Goal: Transaction & Acquisition: Purchase product/service

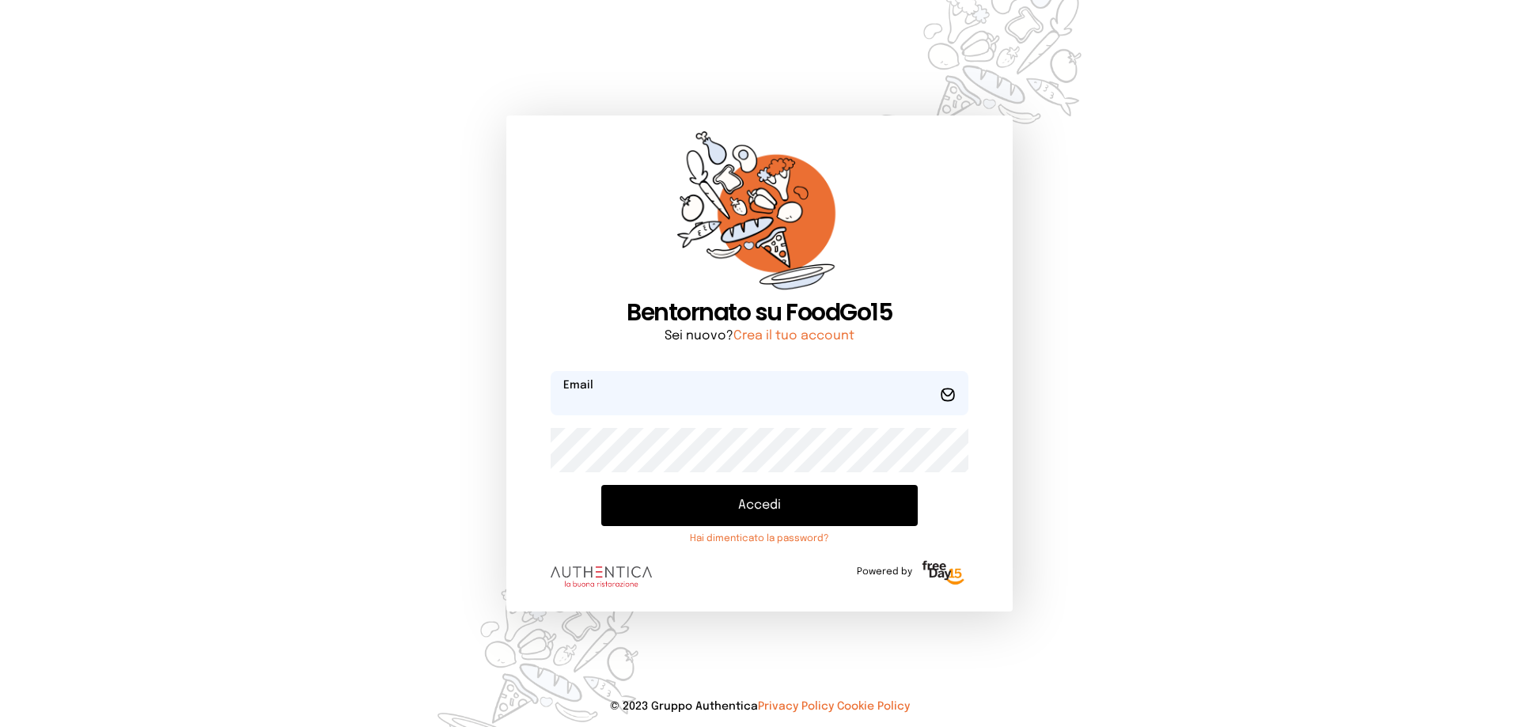
type input "**********"
click at [724, 512] on button "Accedi" at bounding box center [759, 505] width 317 height 41
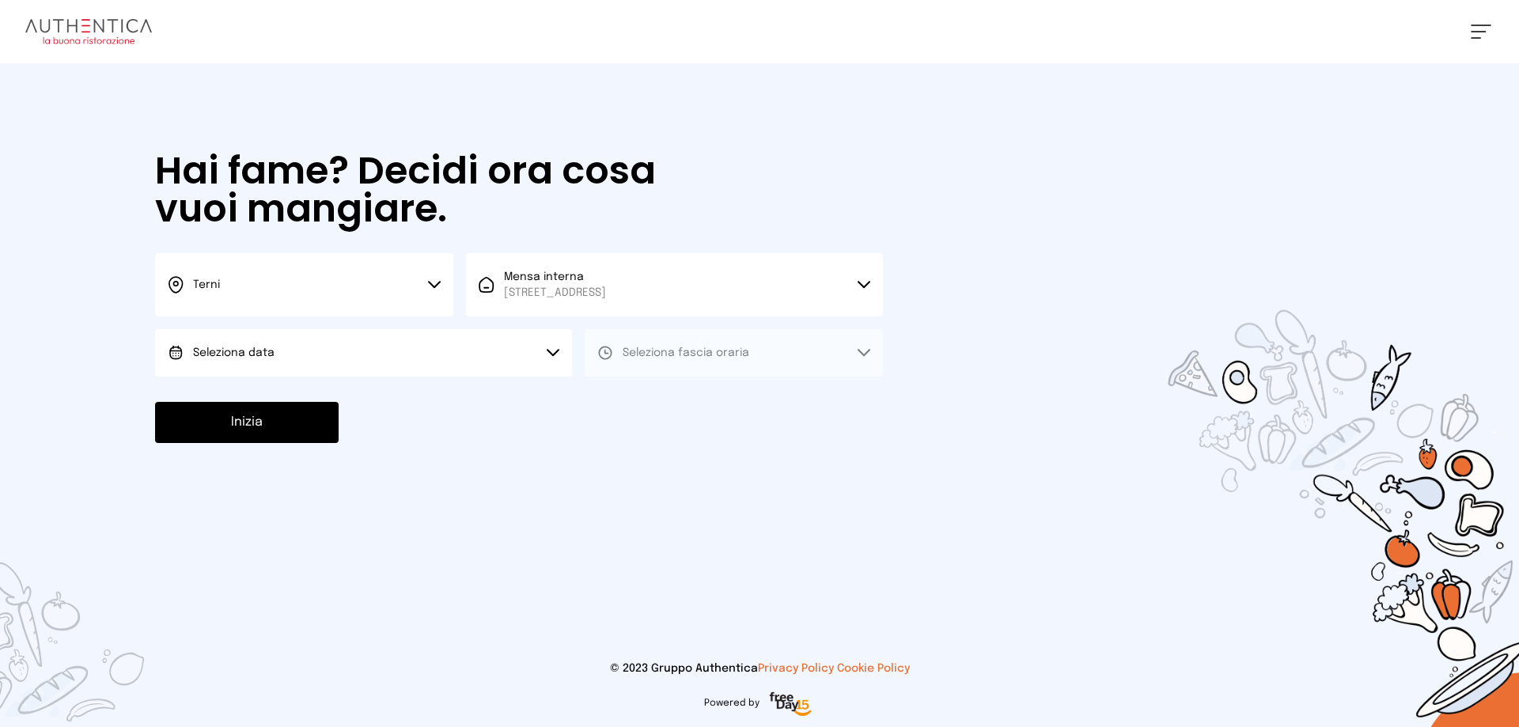
click at [272, 354] on span "Seleziona data" at bounding box center [234, 352] width 82 height 11
drag, startPoint x: 240, startPoint y: 400, endPoint x: 399, endPoint y: 384, distance: 159.8
click at [241, 404] on span "[DATE], [DATE]" at bounding box center [232, 397] width 78 height 16
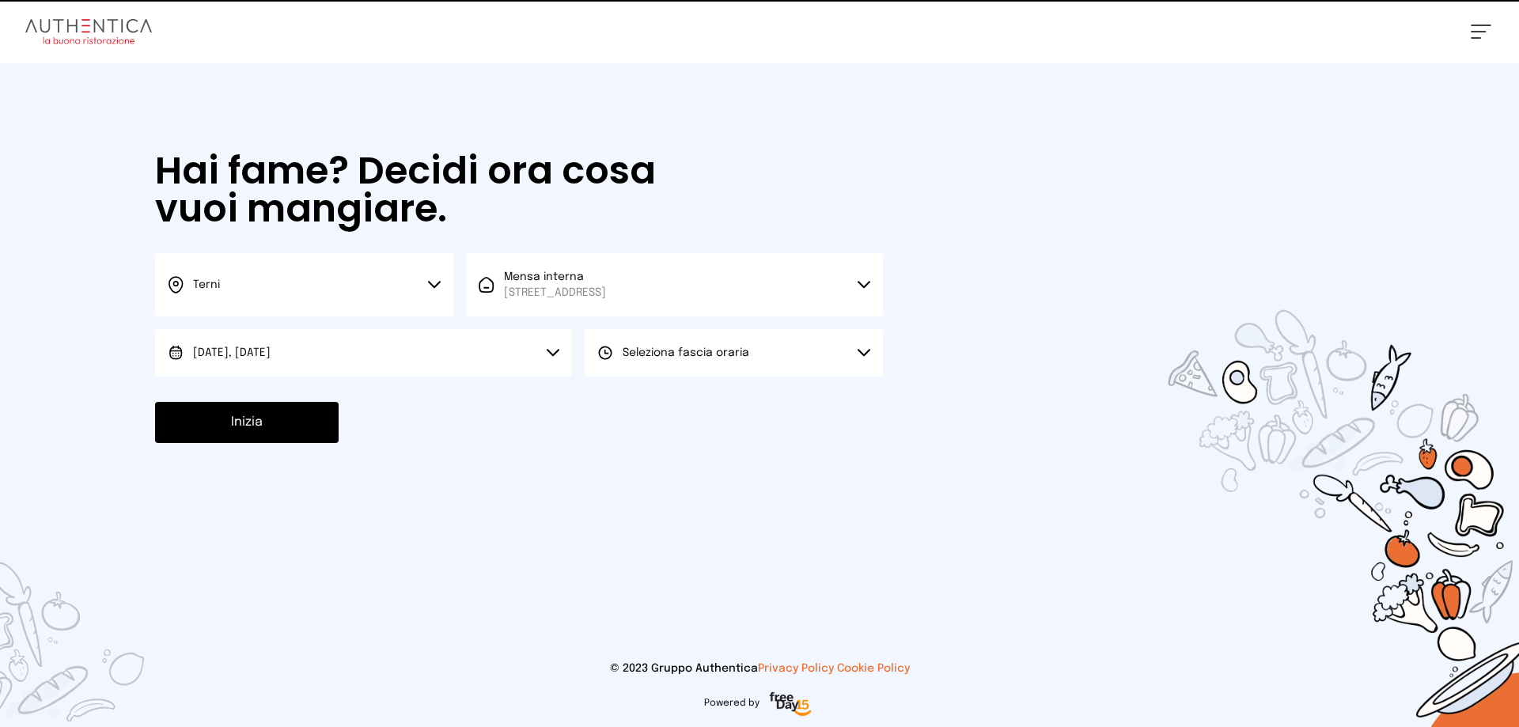
click at [612, 355] on icon at bounding box center [605, 353] width 16 height 16
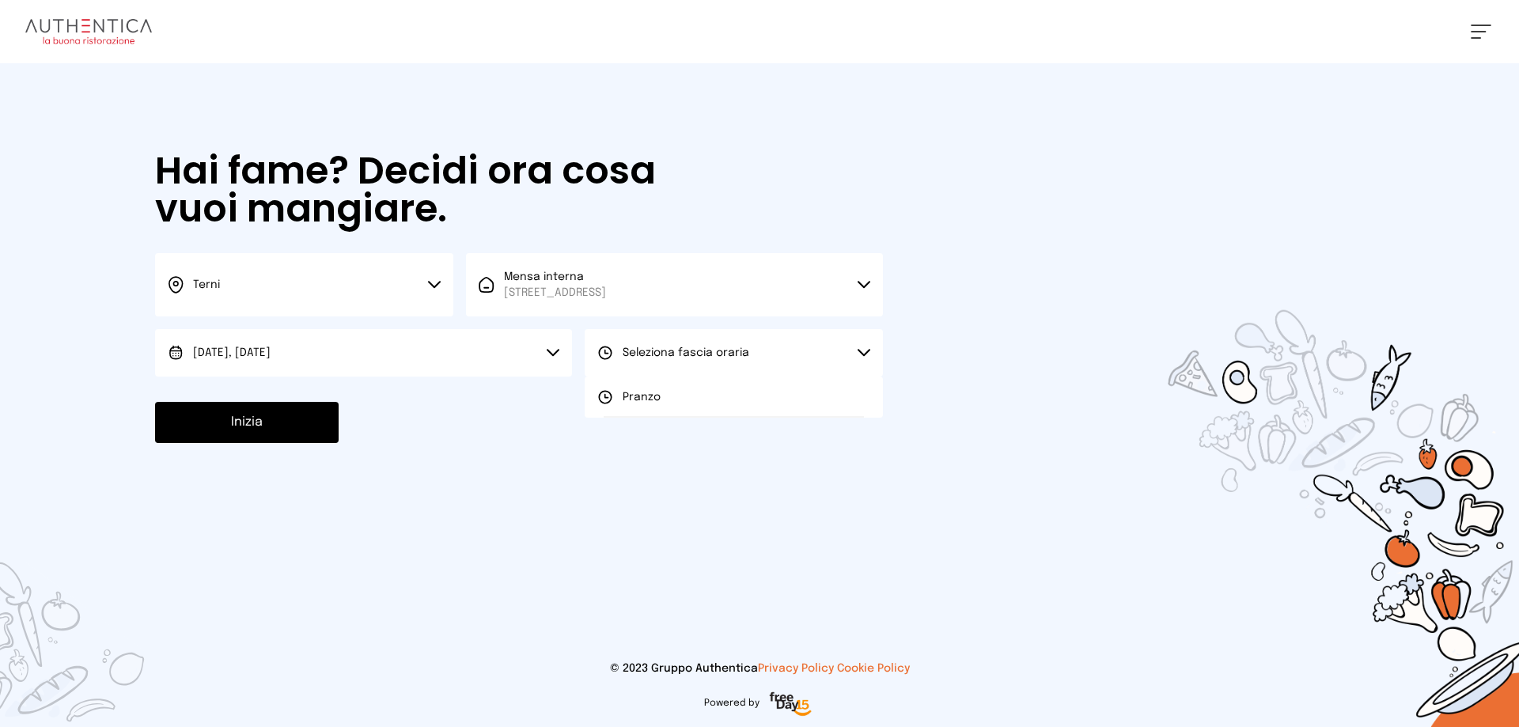
drag, startPoint x: 639, startPoint y: 397, endPoint x: 602, endPoint y: 391, distance: 37.7
click at [626, 395] on span "Pranzo" at bounding box center [642, 397] width 38 height 16
click at [275, 415] on button "Inizia" at bounding box center [247, 422] width 184 height 41
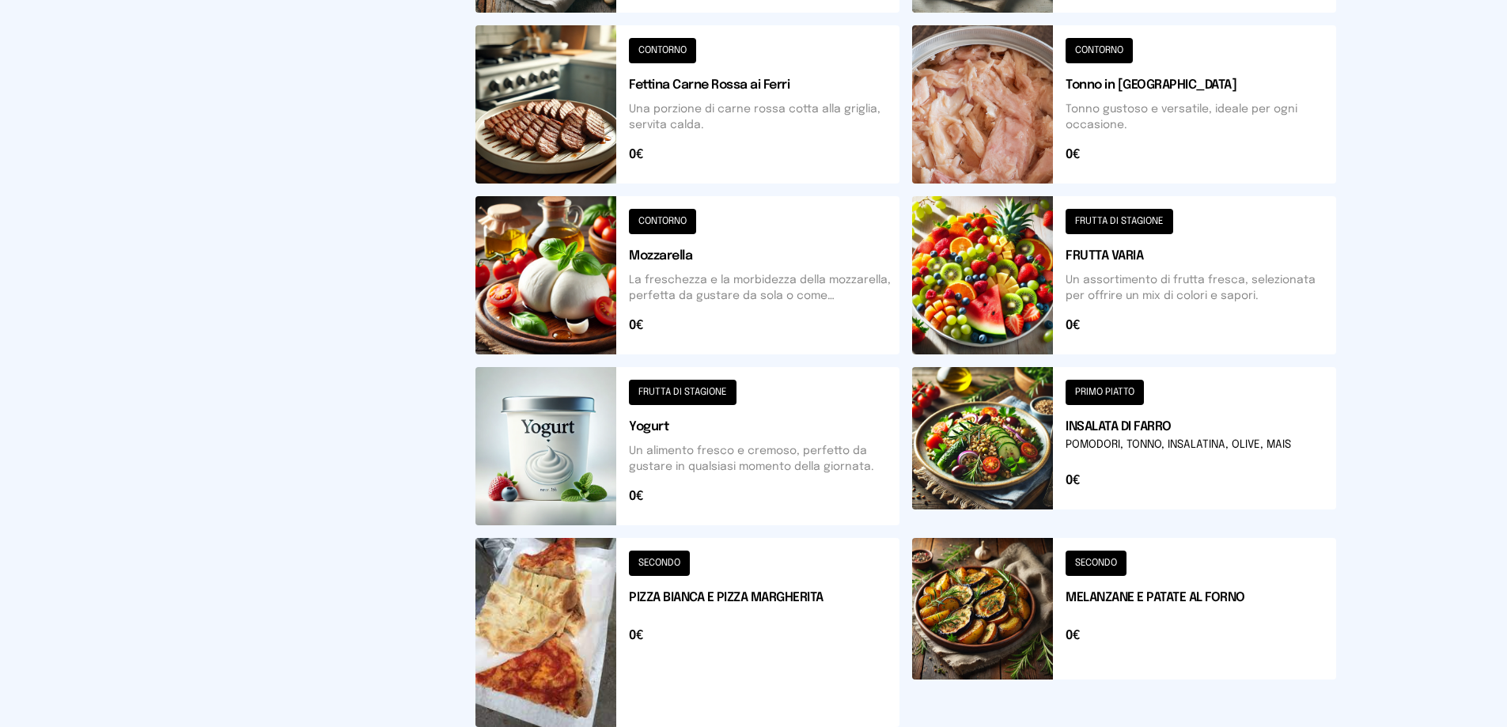
scroll to position [614, 0]
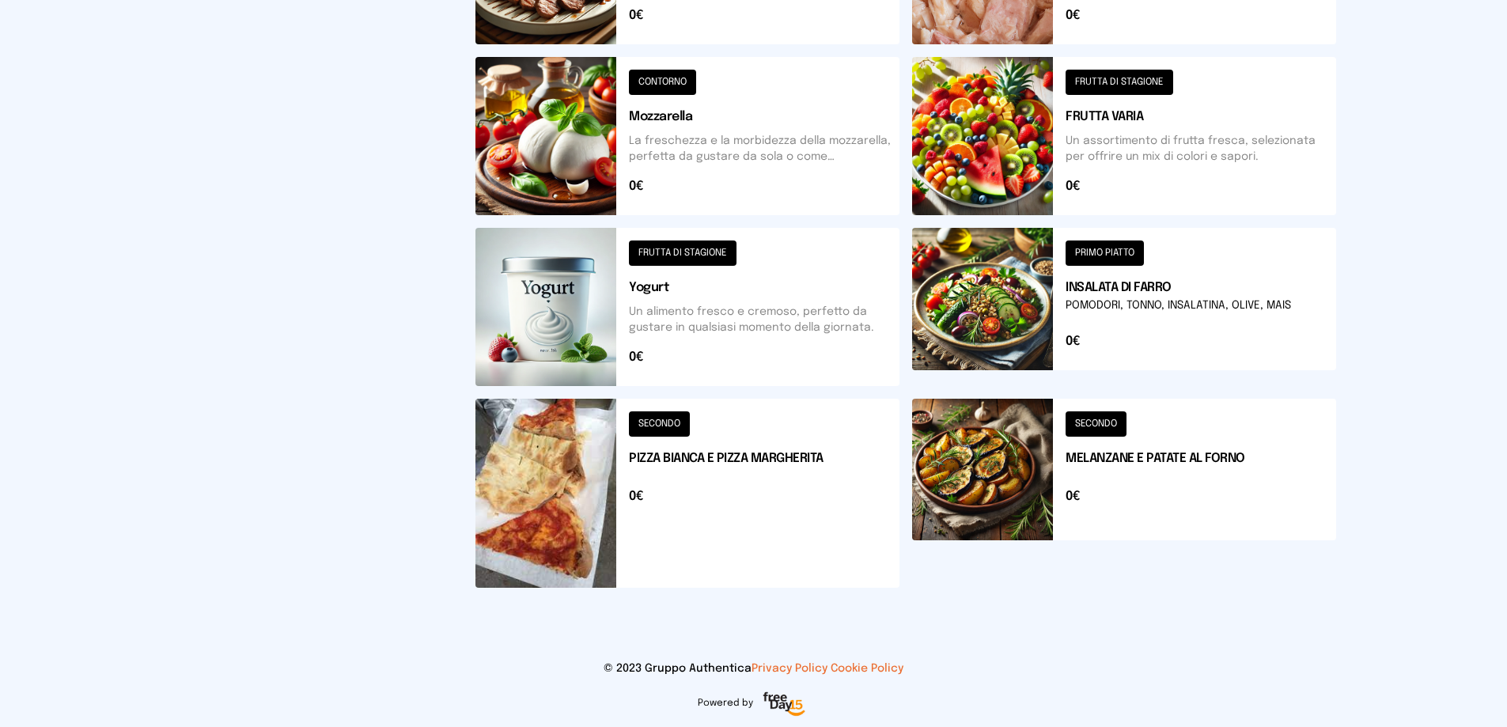
click at [605, 469] on button at bounding box center [688, 493] width 424 height 189
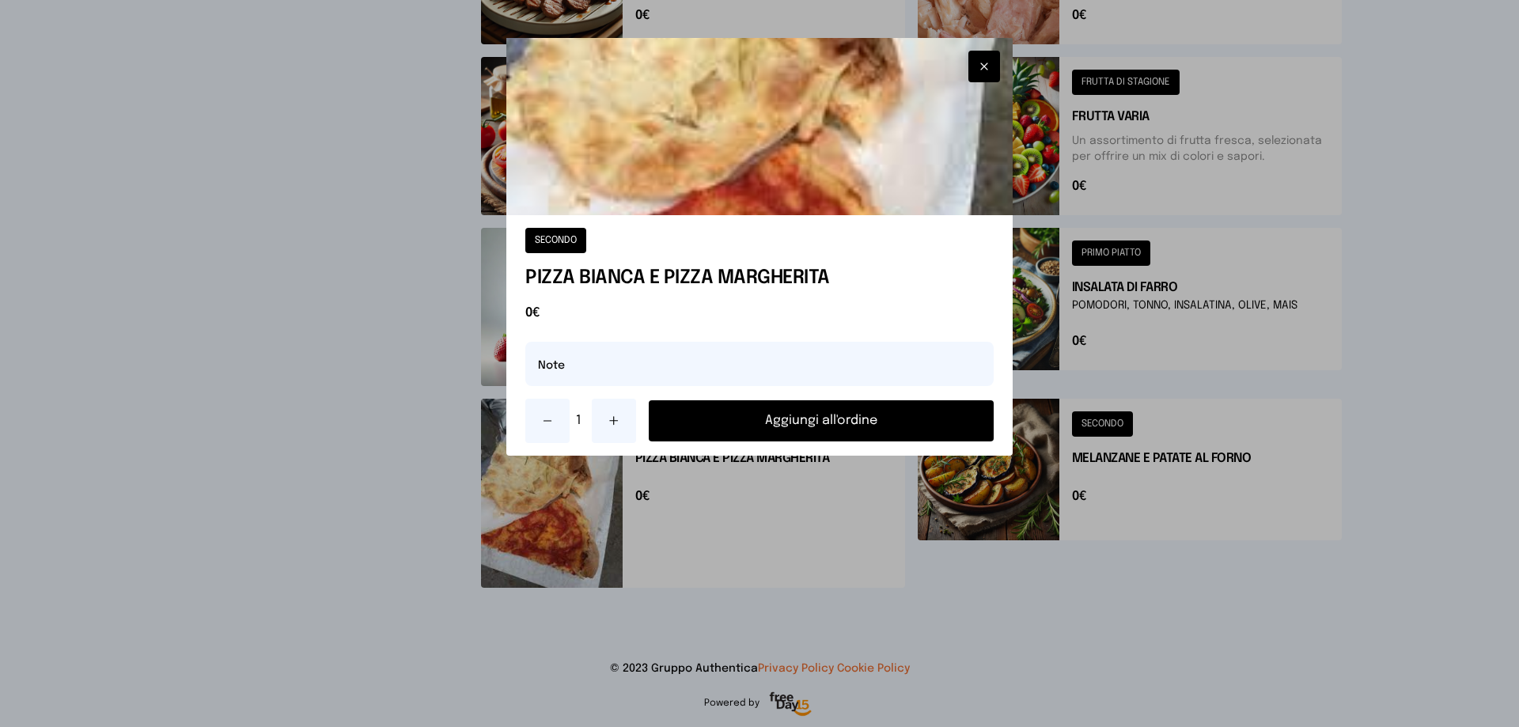
click at [688, 429] on button "Aggiungi all'ordine" at bounding box center [821, 420] width 345 height 41
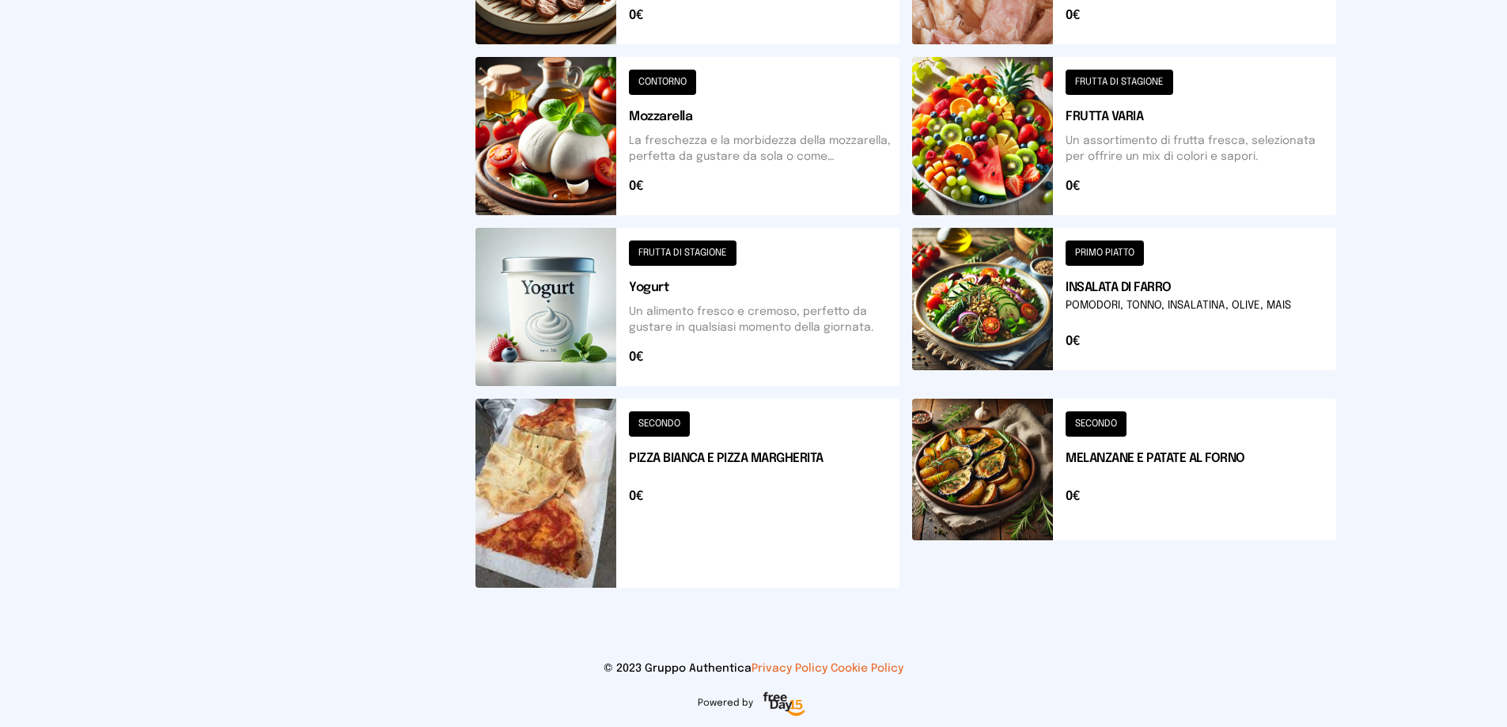
click at [992, 483] on button at bounding box center [1124, 493] width 424 height 189
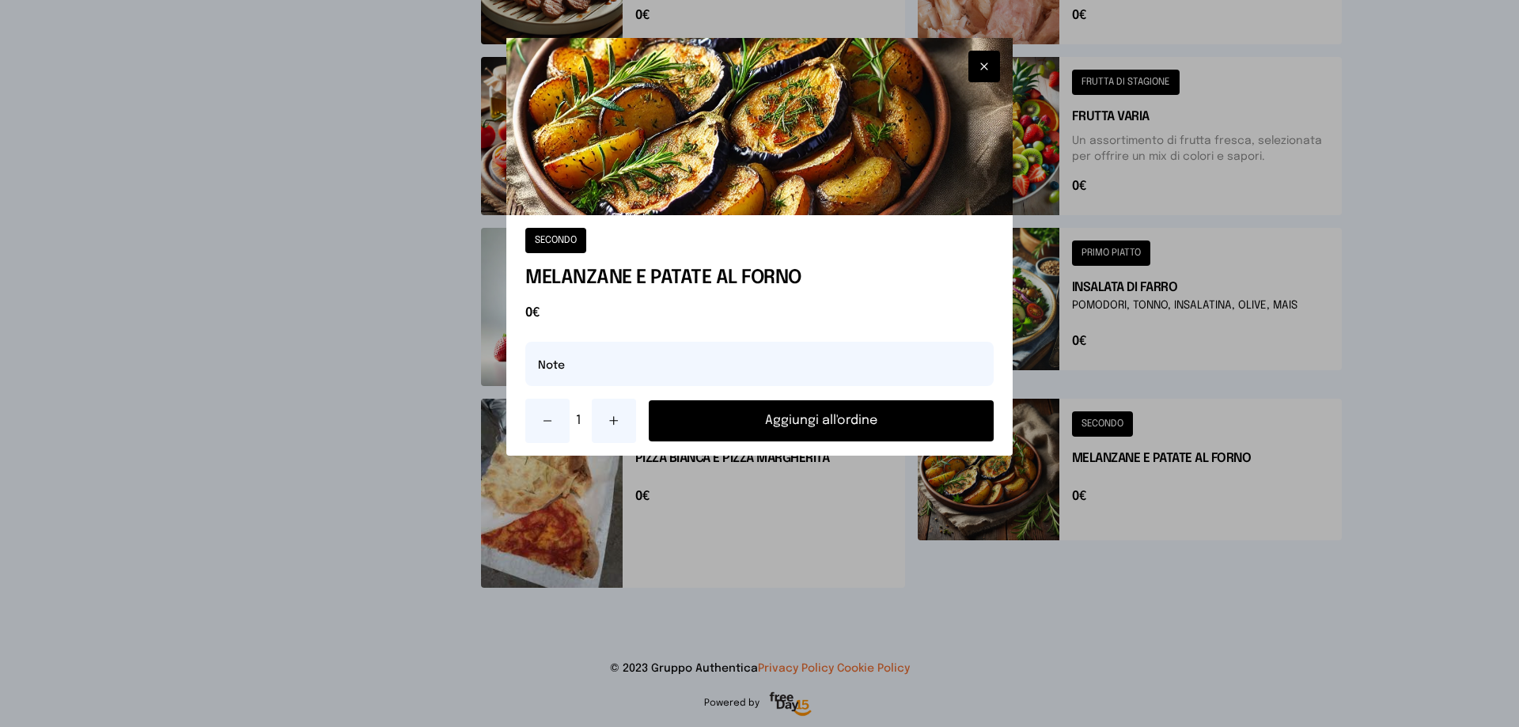
click at [945, 413] on button "Aggiungi all'ordine" at bounding box center [821, 420] width 345 height 41
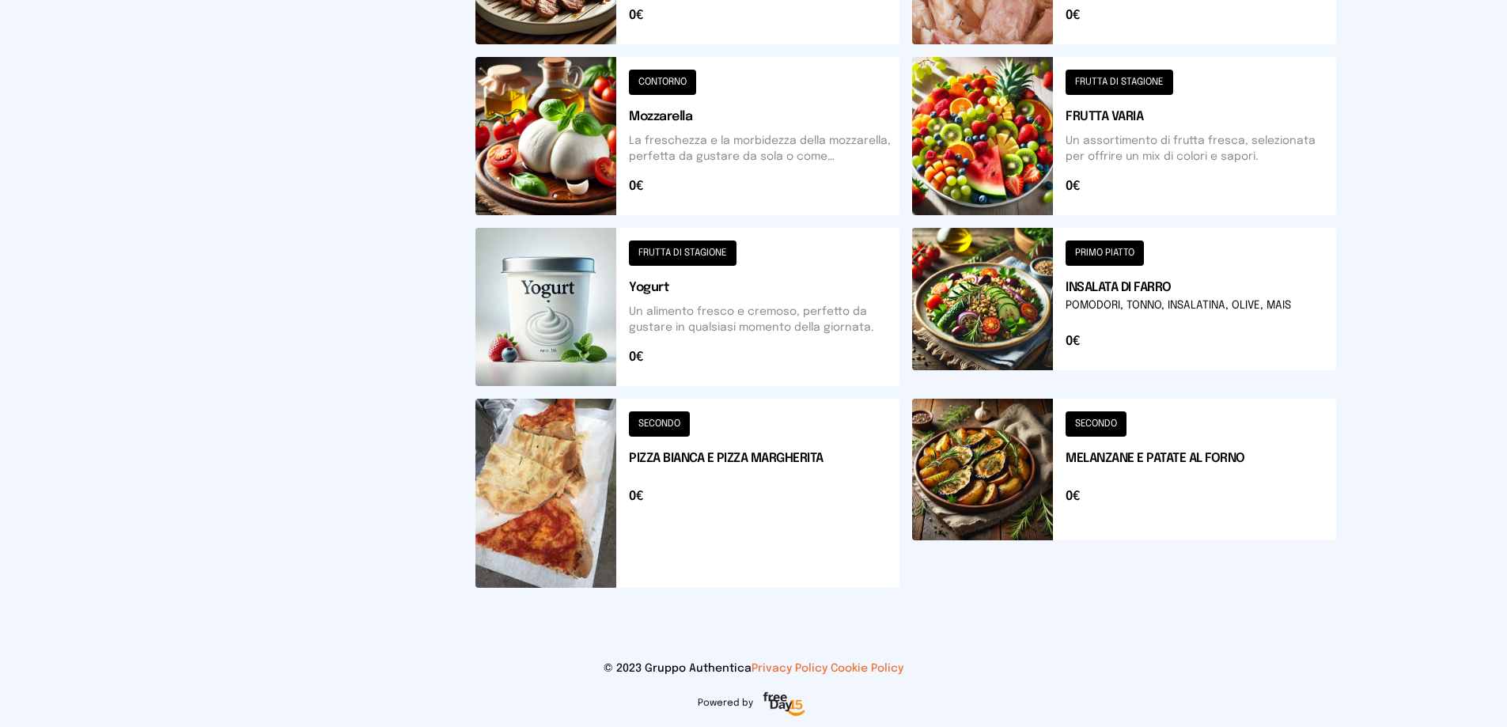
click at [1017, 325] on button at bounding box center [1124, 307] width 424 height 158
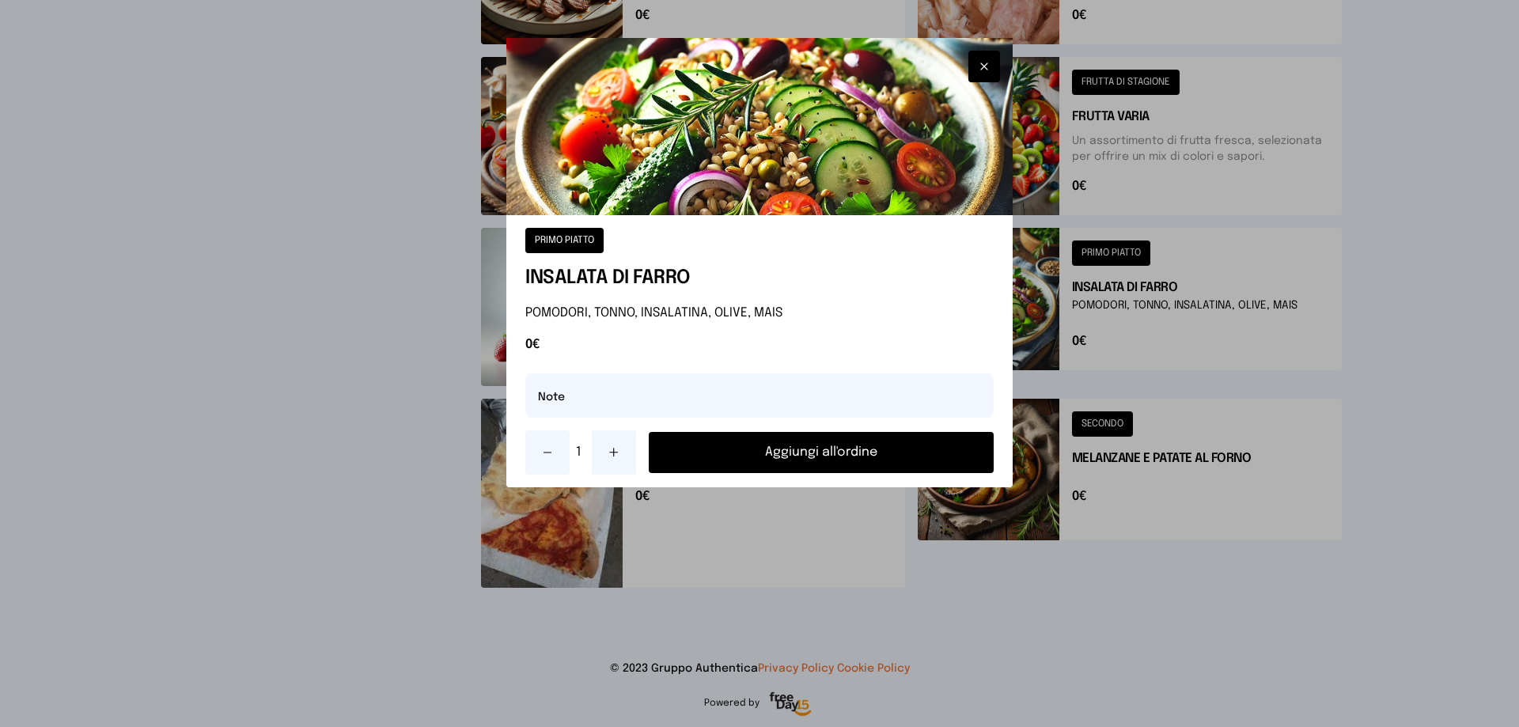
click at [920, 445] on button "Aggiungi all'ordine" at bounding box center [821, 452] width 345 height 41
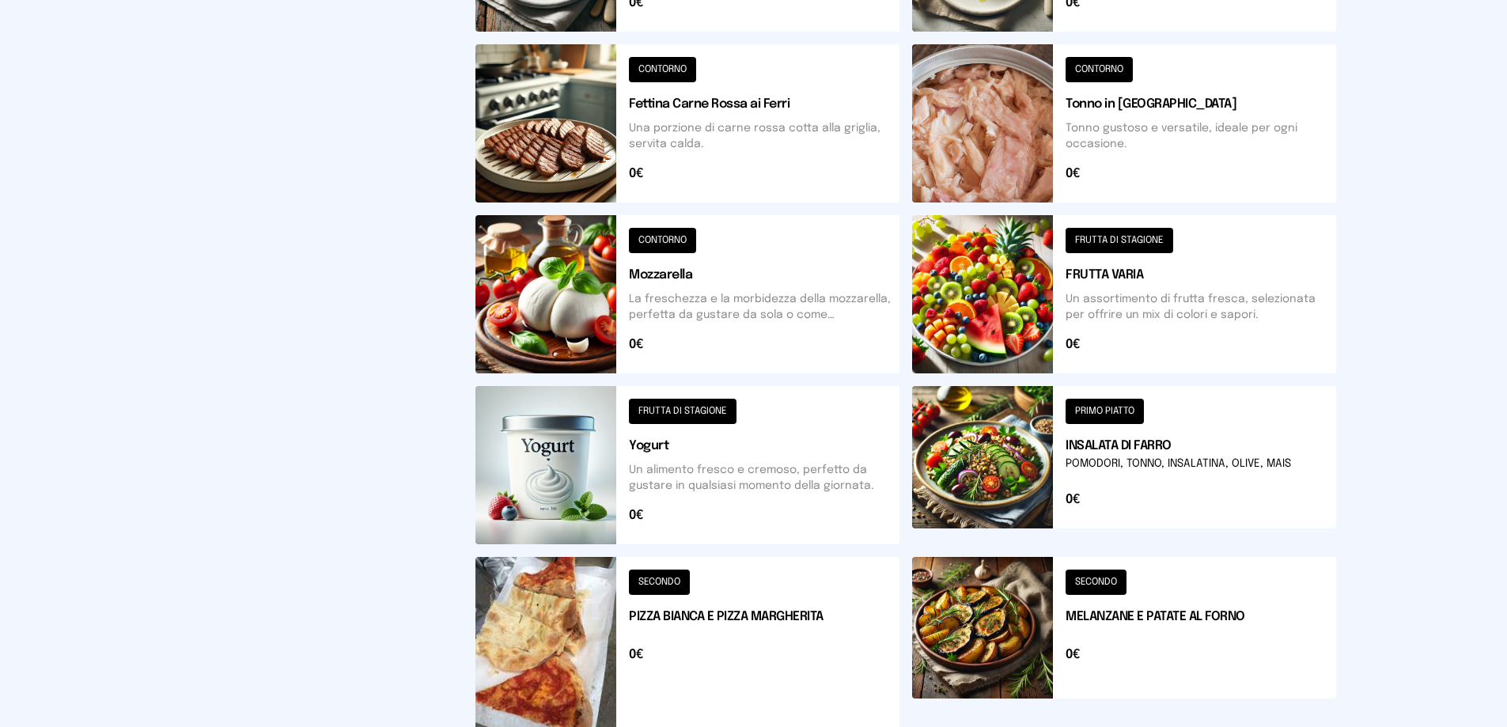
scroll to position [218, 0]
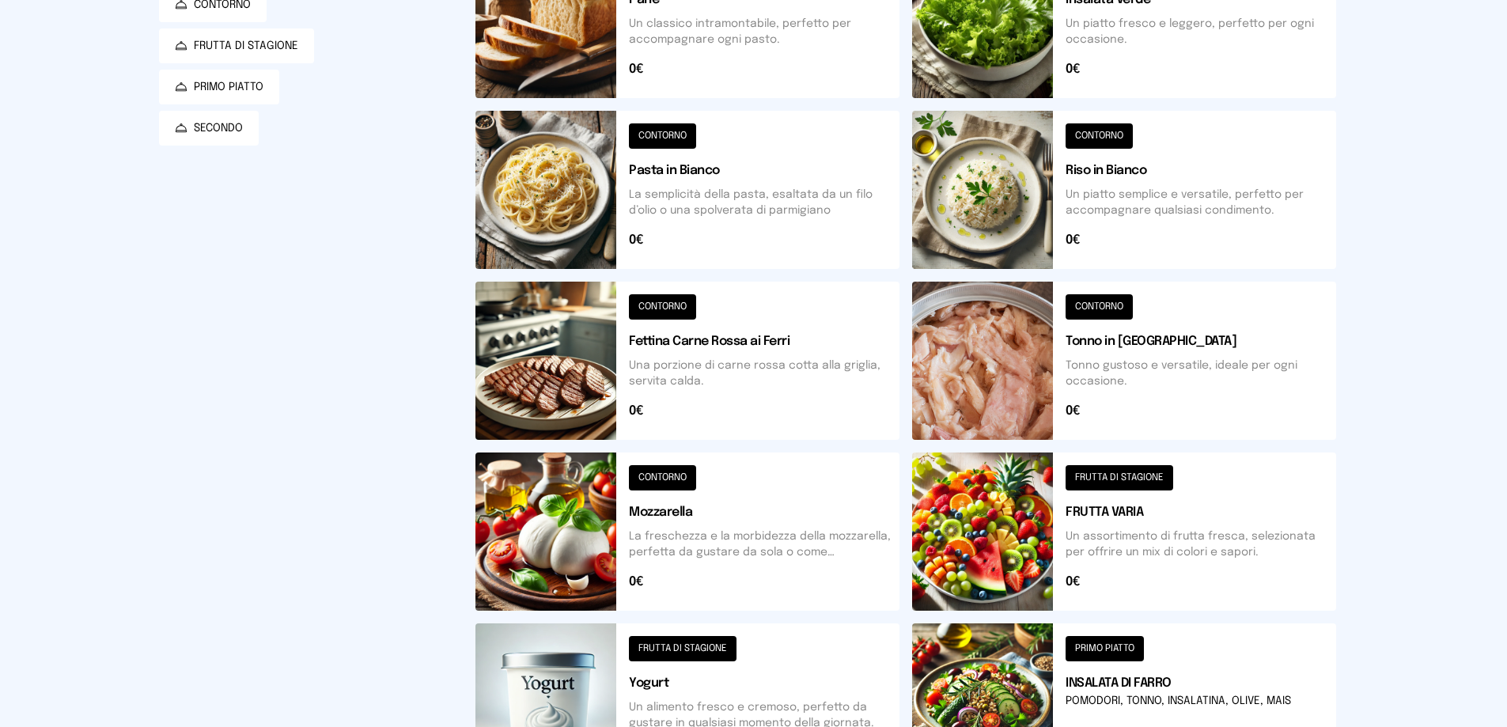
click at [980, 567] on button at bounding box center [1124, 532] width 424 height 158
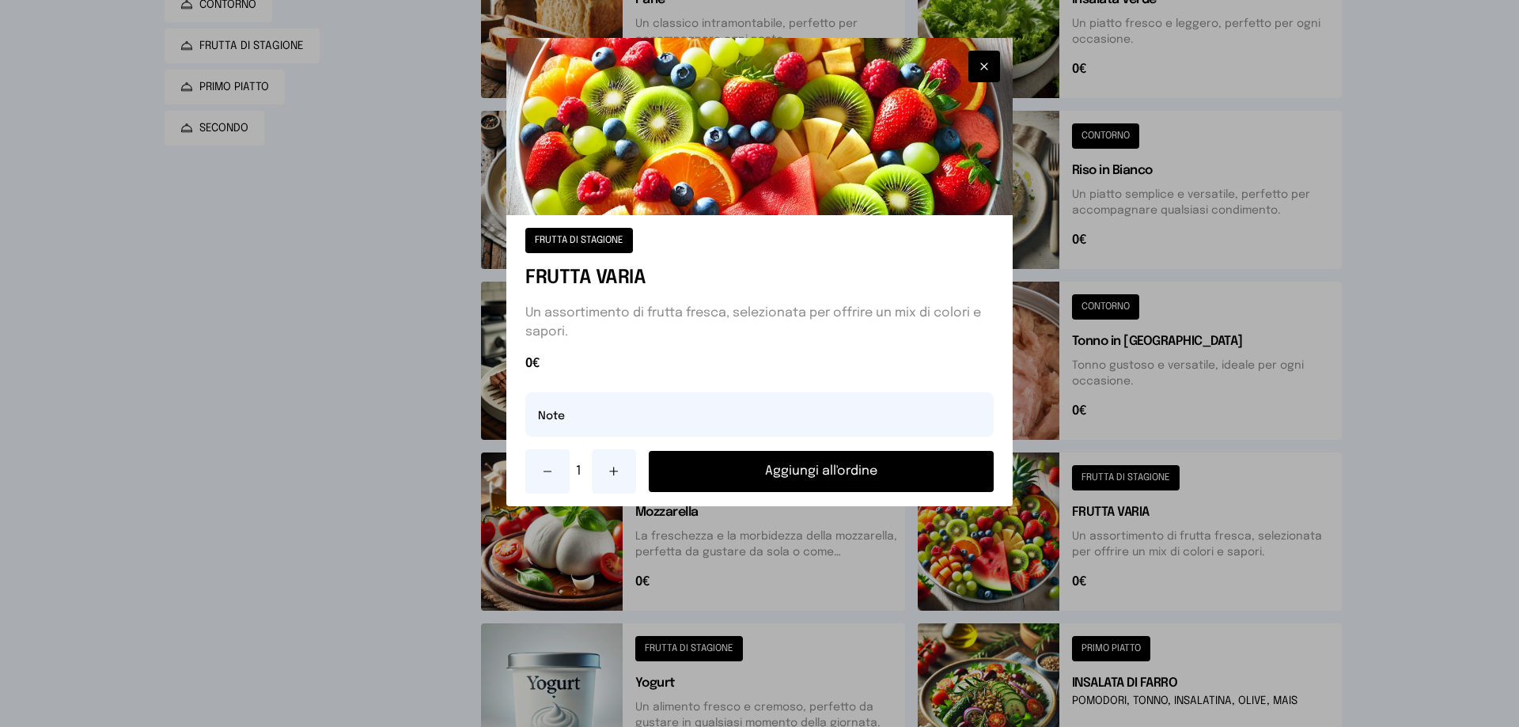
click at [908, 470] on button "Aggiungi all'ordine" at bounding box center [821, 471] width 345 height 41
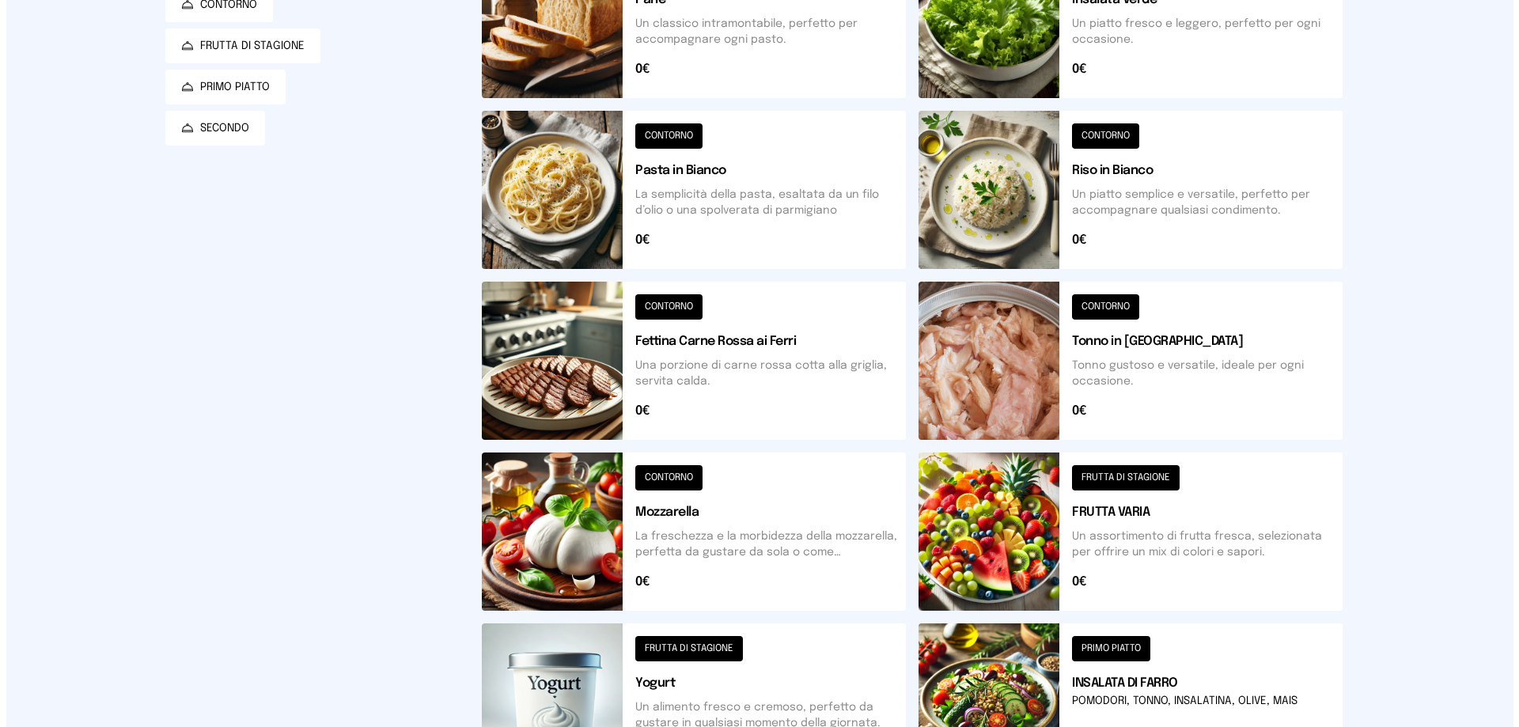
scroll to position [0, 0]
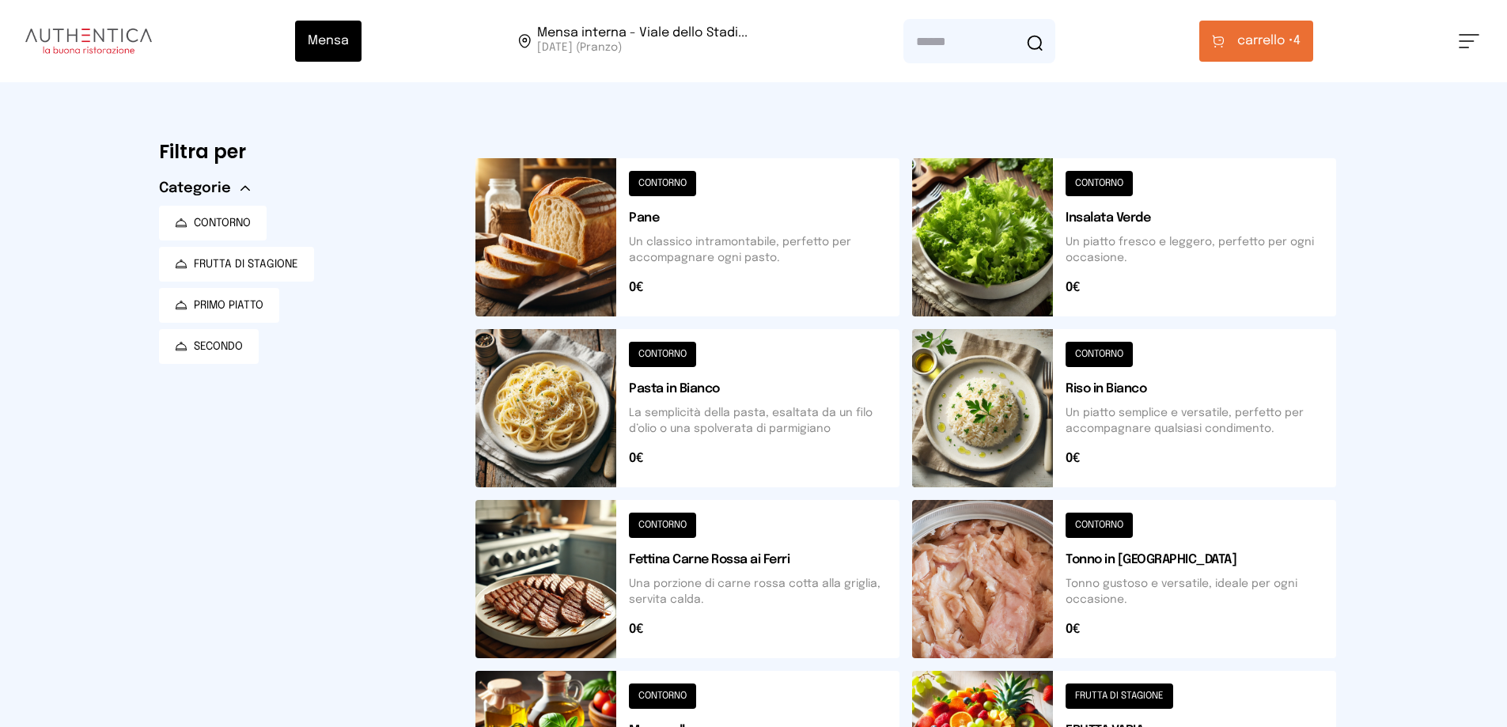
click at [1276, 50] on span "carrello •" at bounding box center [1266, 41] width 56 height 19
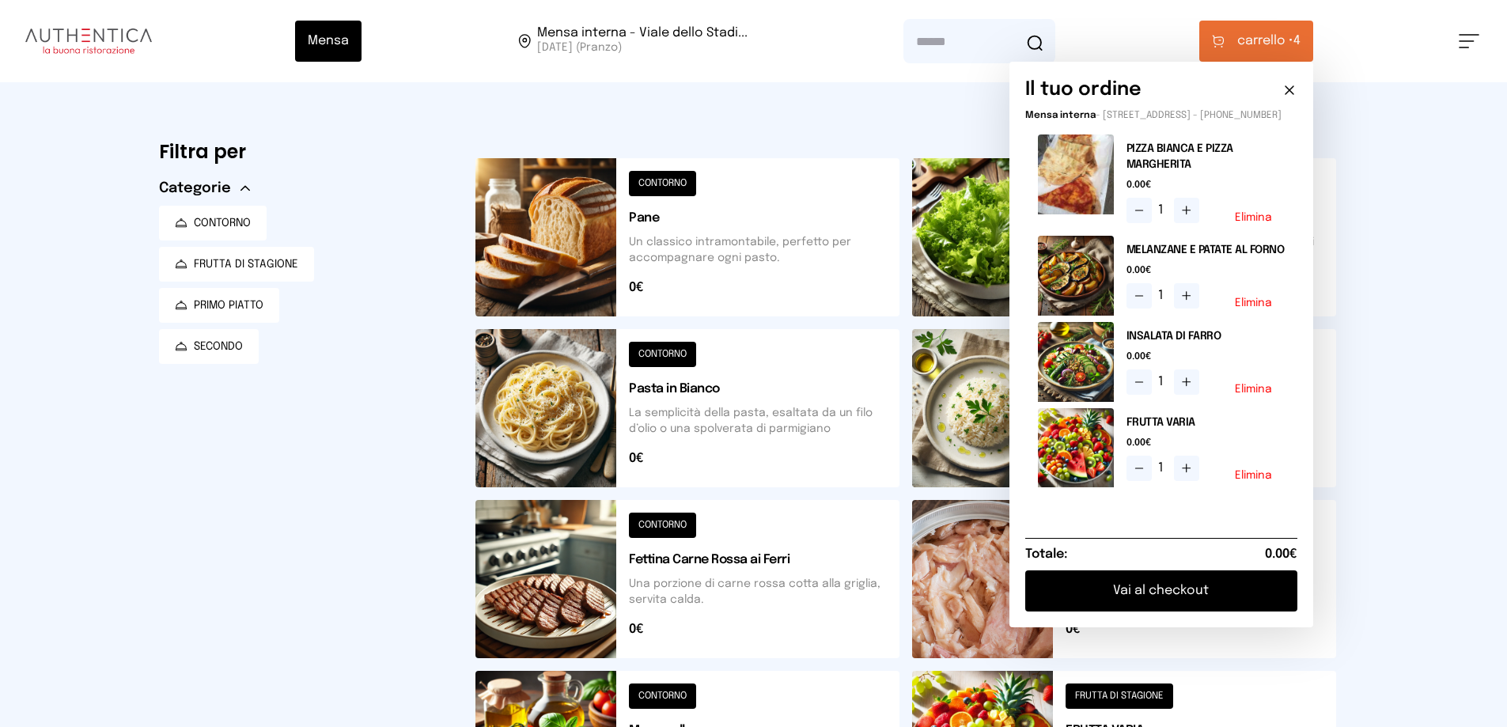
click at [1142, 601] on button "Vai al checkout" at bounding box center [1162, 591] width 272 height 41
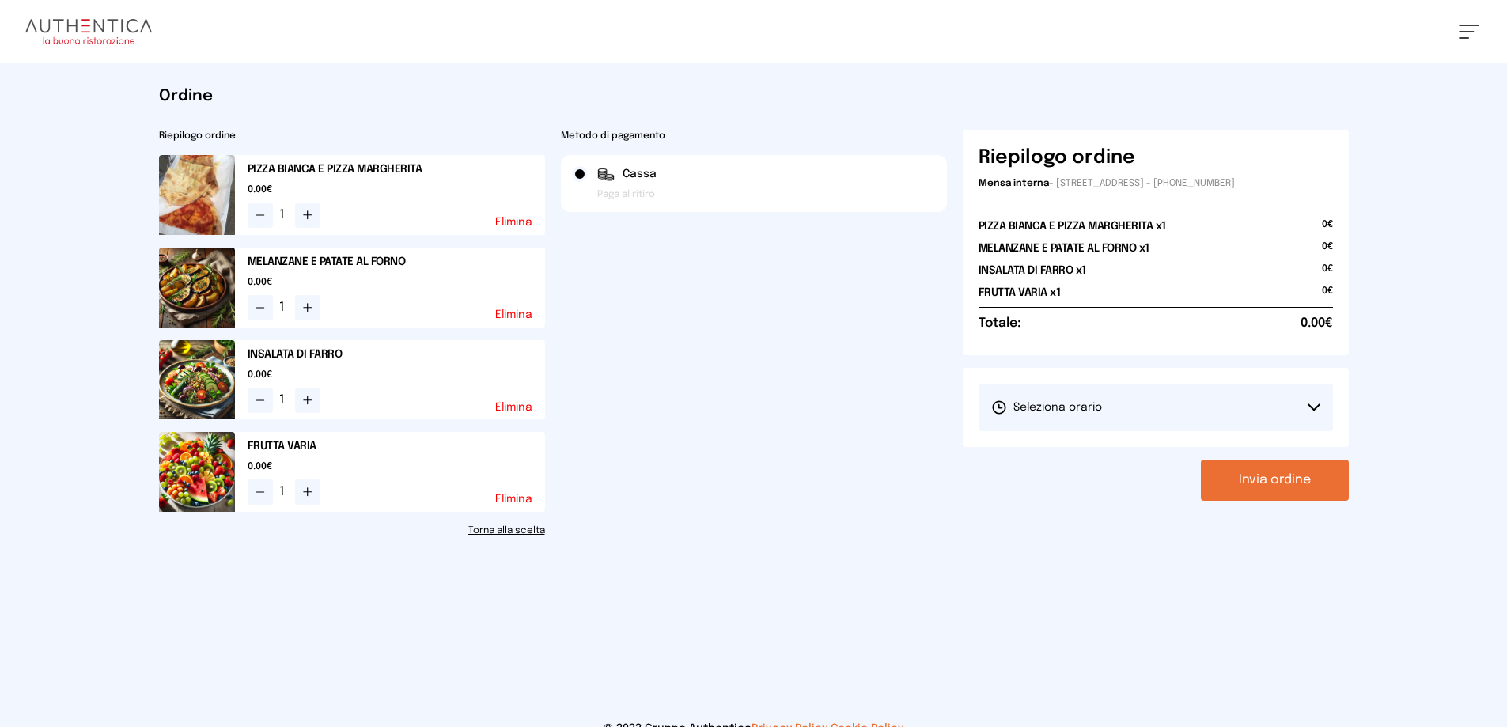
click at [1053, 426] on button "Seleziona orario" at bounding box center [1156, 407] width 355 height 47
click at [1056, 460] on li "1° Turno (13:00 - 15:00)" at bounding box center [1156, 451] width 355 height 41
click at [1249, 490] on button "Invia ordine" at bounding box center [1275, 480] width 148 height 41
